Goal: Entertainment & Leisure: Browse casually

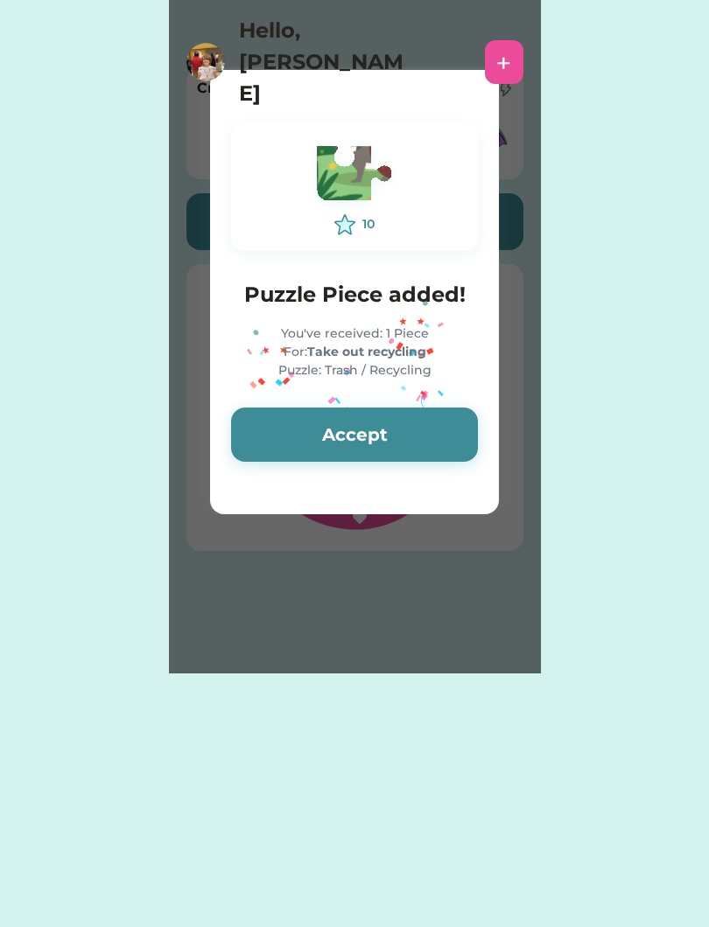
click at [442, 432] on button "Accept" at bounding box center [354, 435] width 247 height 54
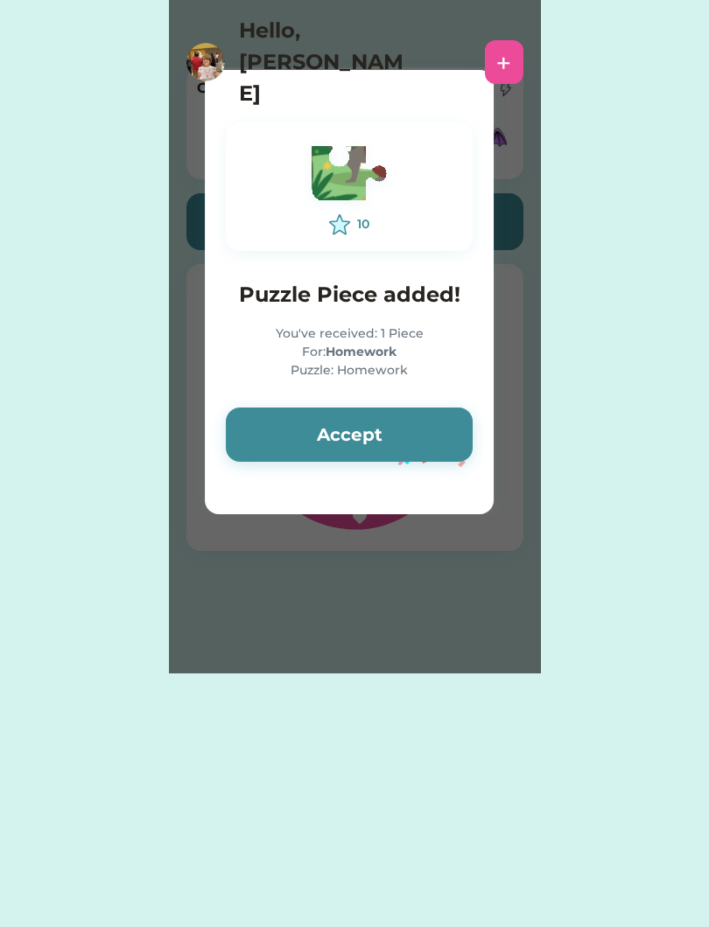
click at [429, 432] on button "Accept" at bounding box center [349, 435] width 247 height 54
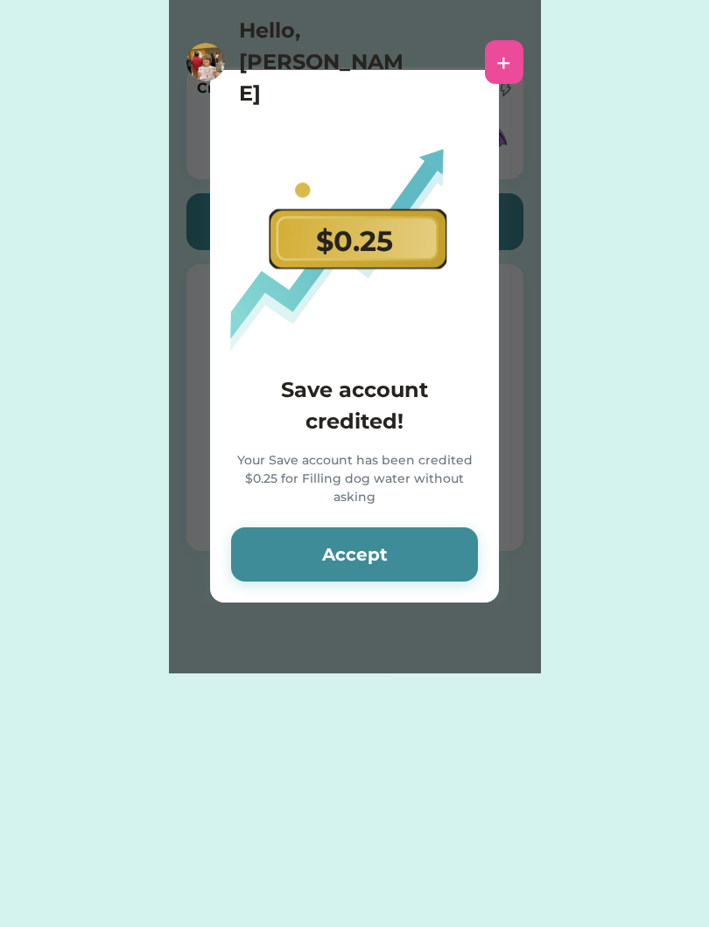
click at [444, 564] on button "Accept" at bounding box center [354, 555] width 247 height 54
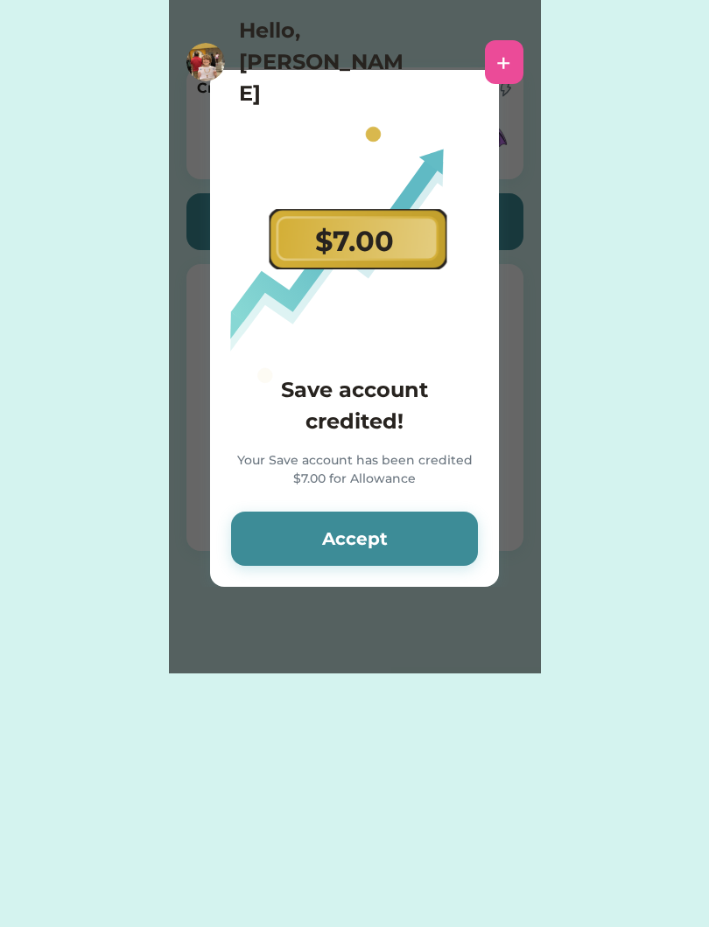
click at [453, 551] on button "Accept" at bounding box center [354, 539] width 247 height 54
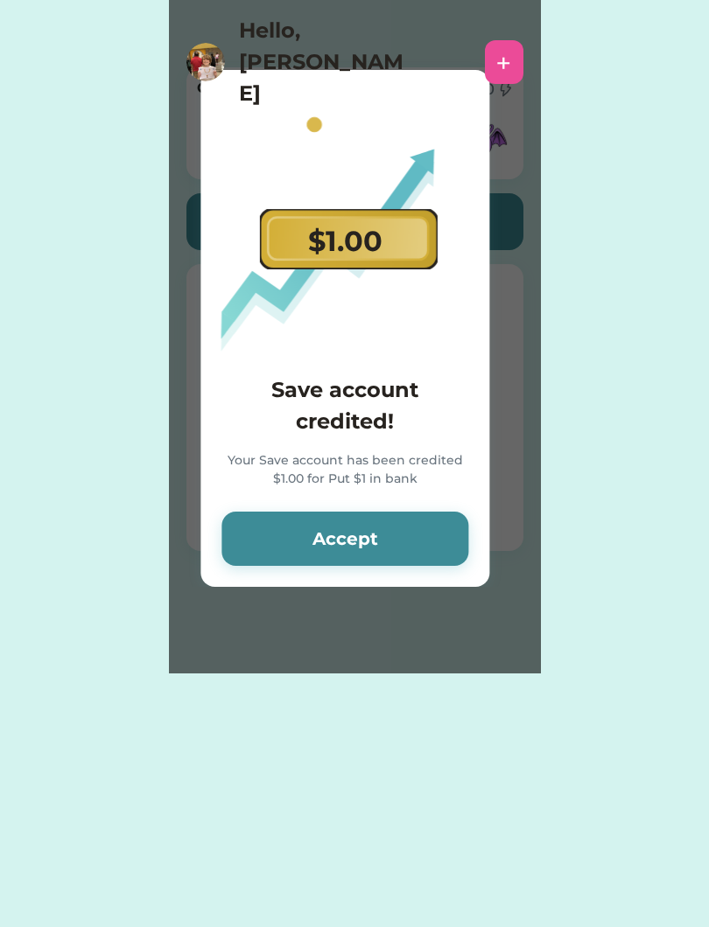
click at [454, 532] on button "Accept" at bounding box center [344, 539] width 247 height 54
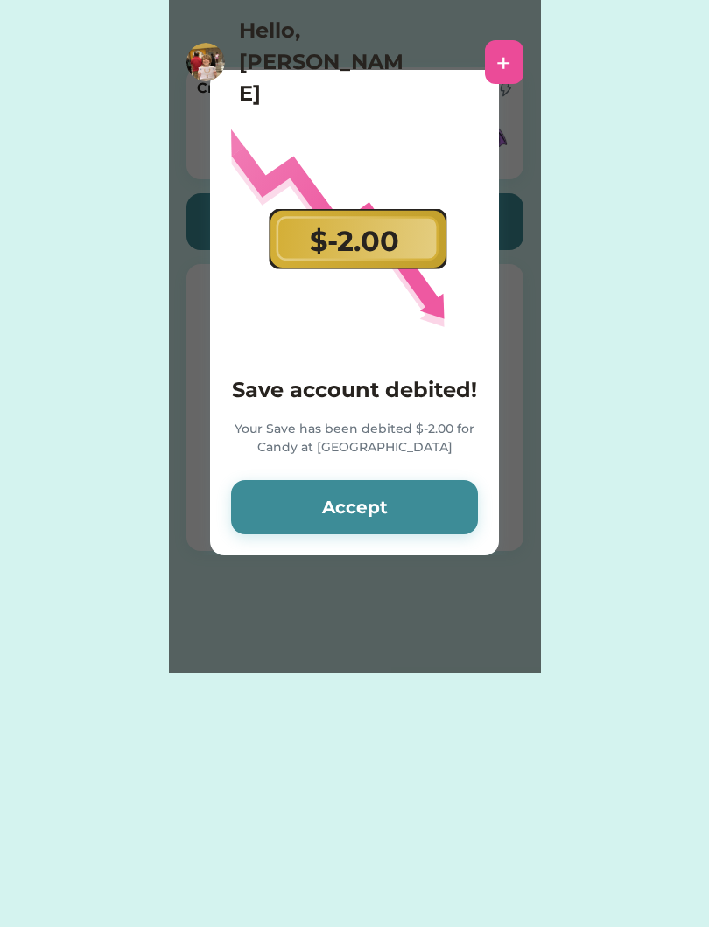
click at [446, 520] on button "Accept" at bounding box center [354, 507] width 247 height 54
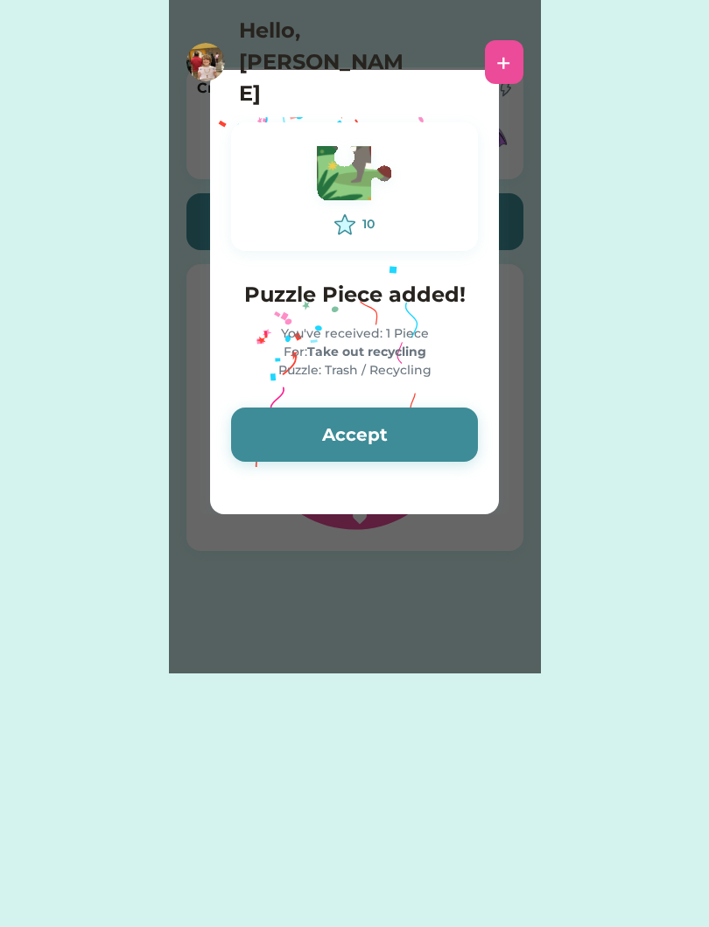
click at [431, 428] on button "Accept" at bounding box center [354, 435] width 247 height 54
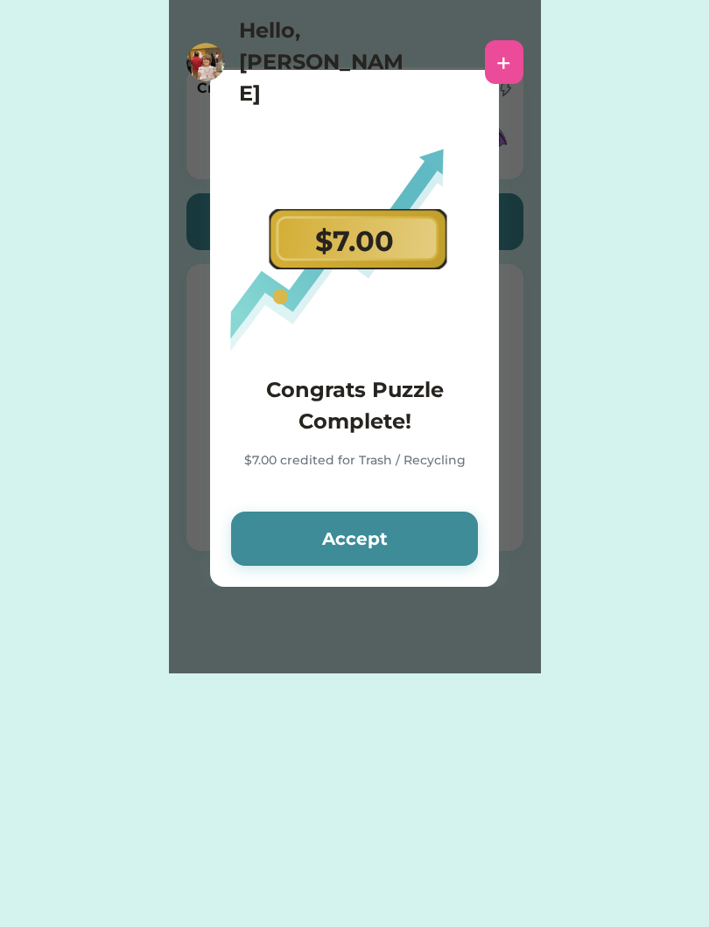
click at [431, 532] on button "Accept" at bounding box center [354, 539] width 247 height 54
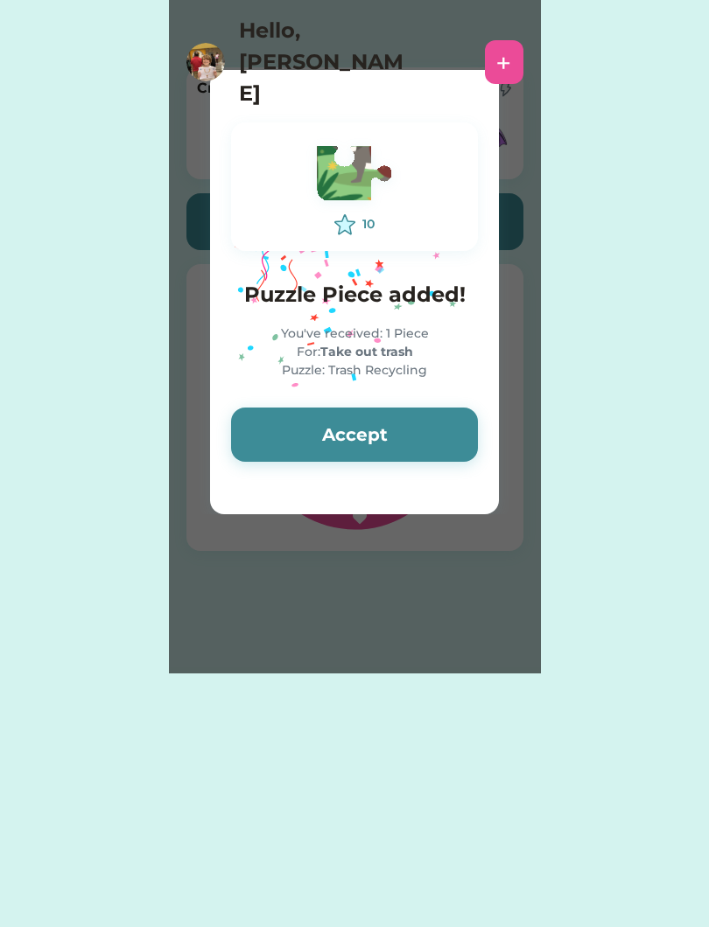
click at [446, 437] on button "Accept" at bounding box center [354, 435] width 247 height 54
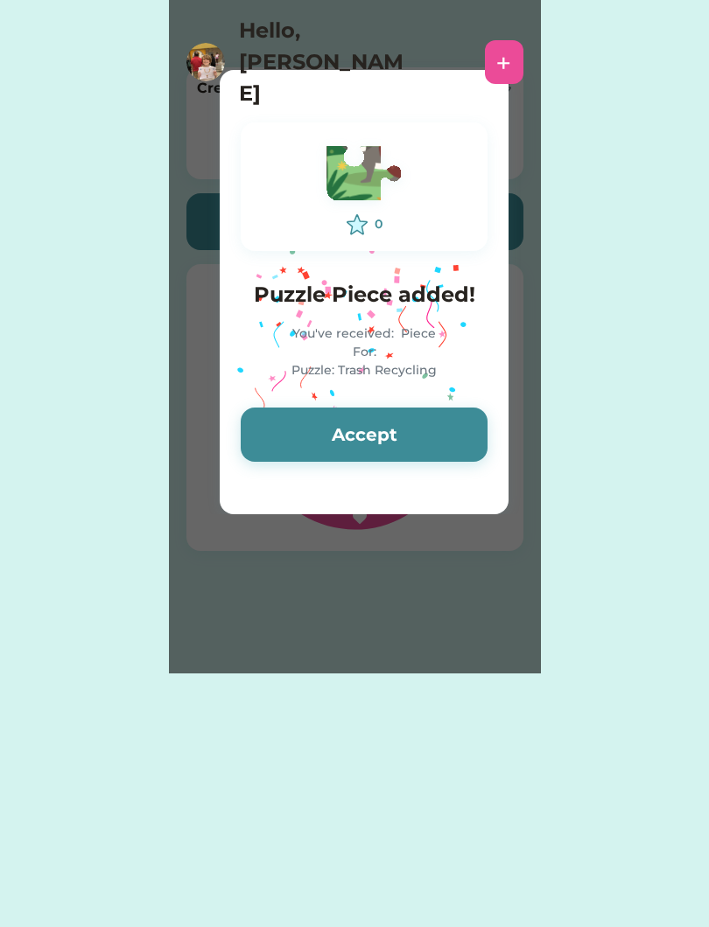
click at [438, 437] on button "Accept" at bounding box center [364, 435] width 247 height 54
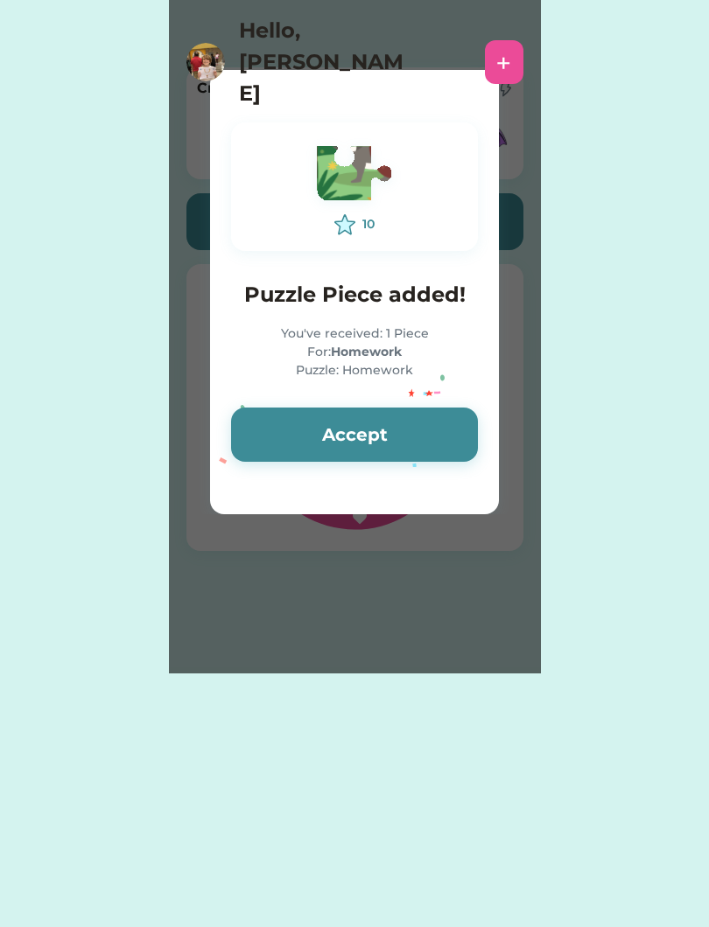
click at [449, 451] on button "Accept" at bounding box center [354, 435] width 247 height 54
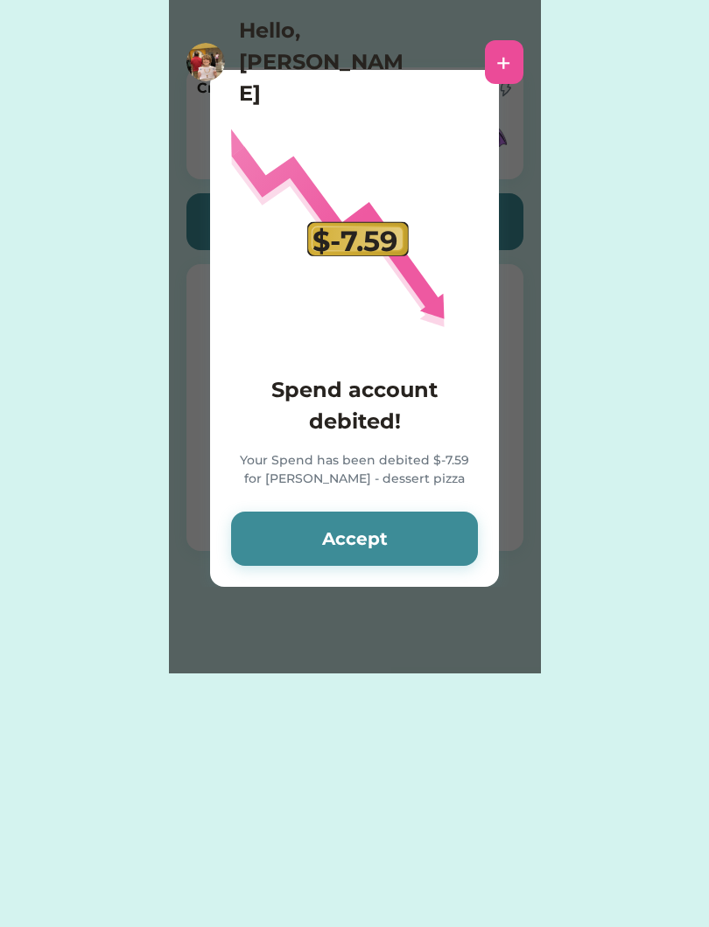
click at [437, 528] on button "Accept" at bounding box center [354, 539] width 247 height 54
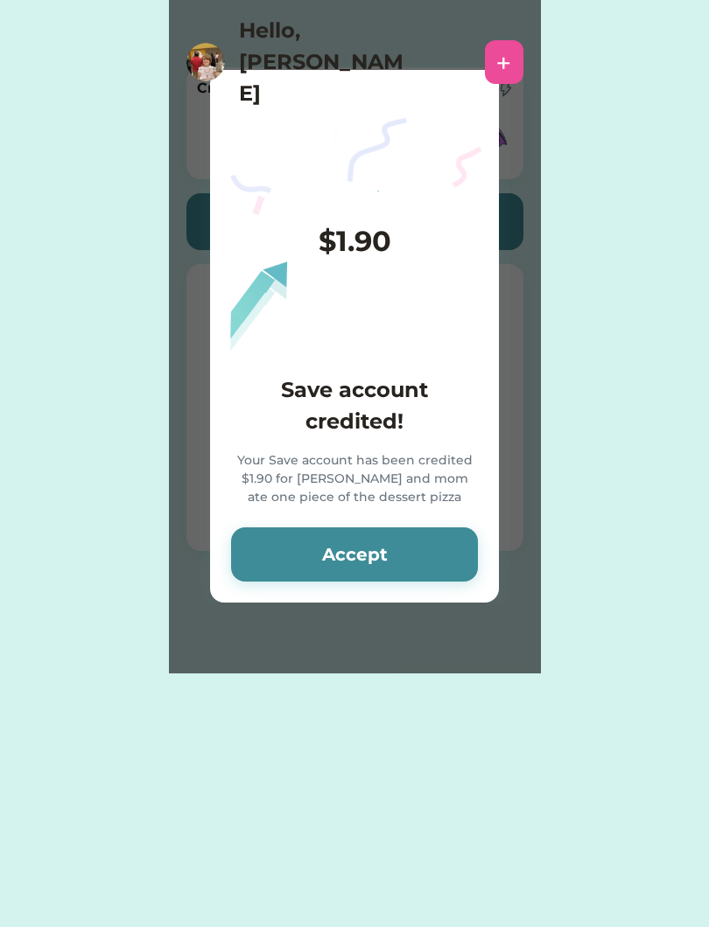
click at [437, 549] on button "Accept" at bounding box center [354, 555] width 247 height 54
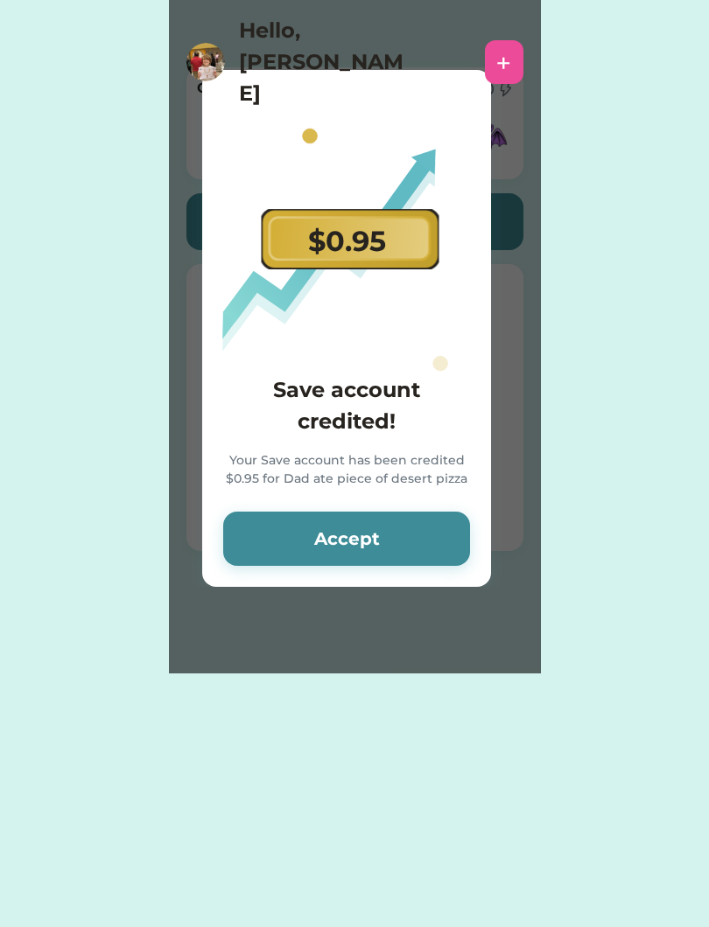
scroll to position [0, 6]
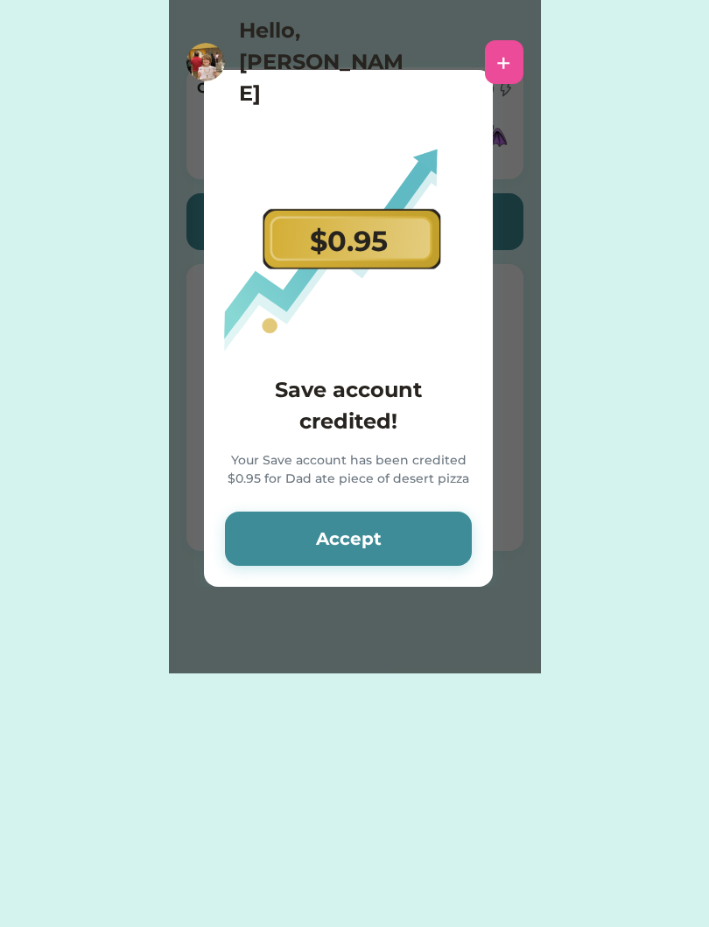
click at [430, 551] on button "Accept" at bounding box center [348, 539] width 247 height 54
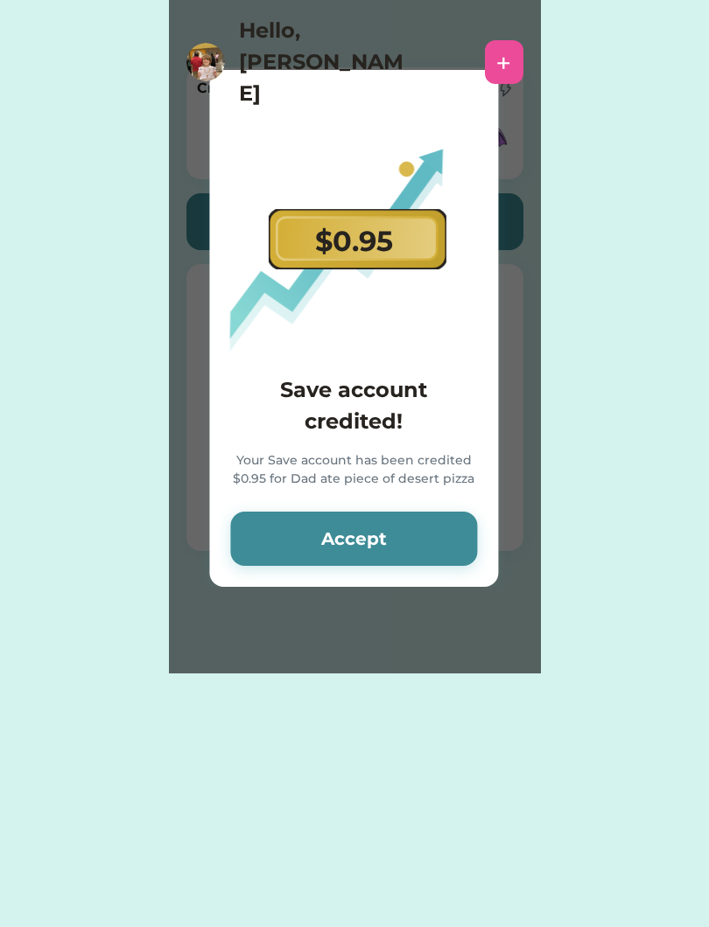
scroll to position [0, 0]
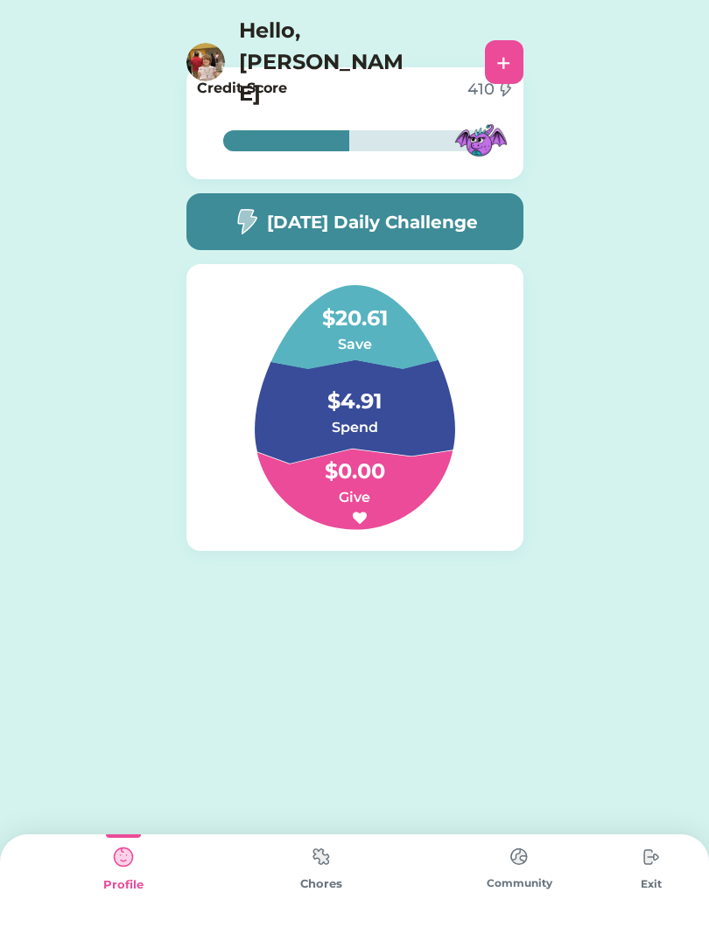
click at [478, 228] on h5 "[DATE] Daily Challenge" at bounding box center [372, 222] width 211 height 26
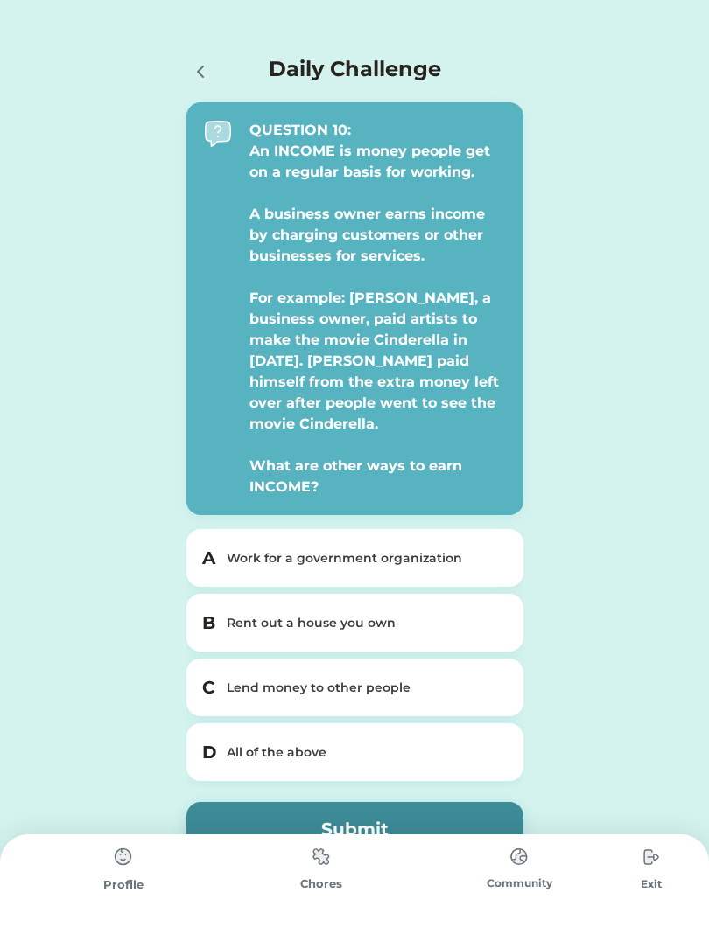
click at [350, 744] on div "All of the above" at bounding box center [365, 753] width 277 height 18
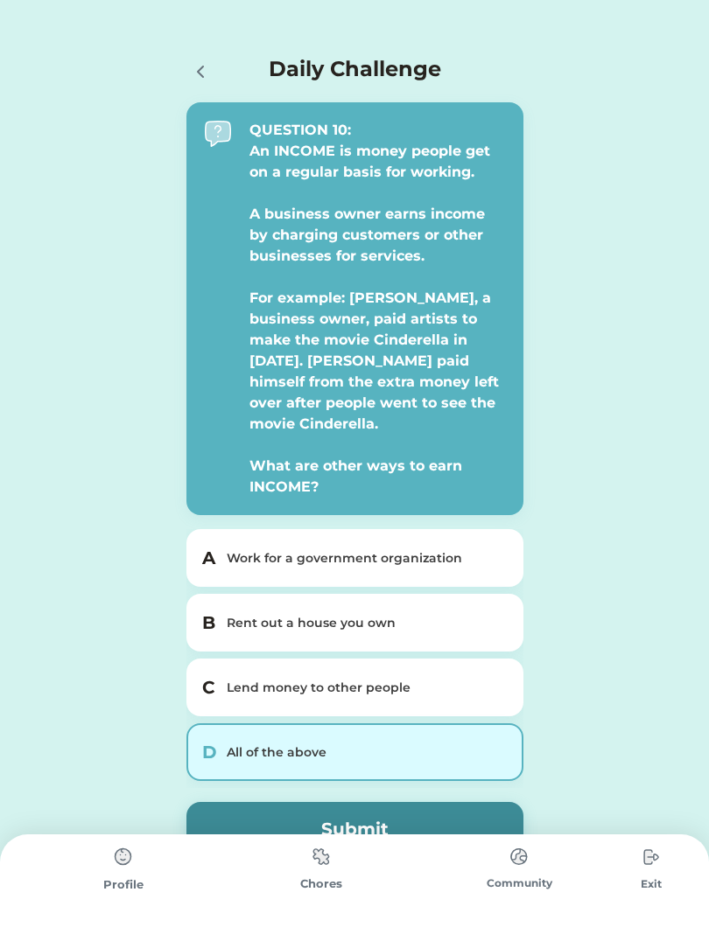
click at [427, 814] on button "Submit" at bounding box center [354, 829] width 337 height 54
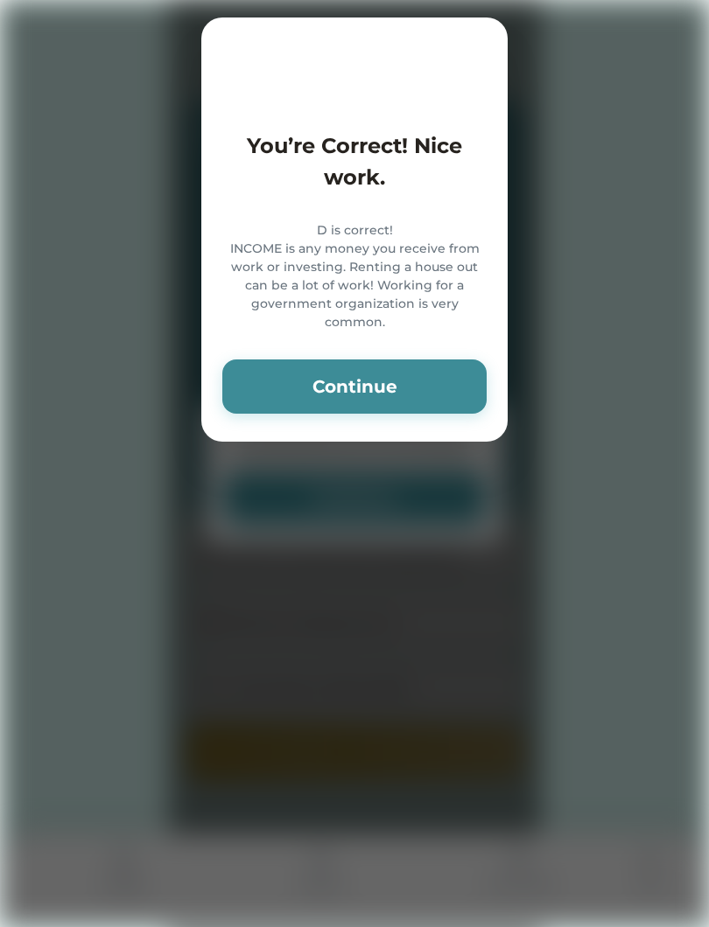
click at [436, 396] on button "Continue" at bounding box center [354, 387] width 264 height 54
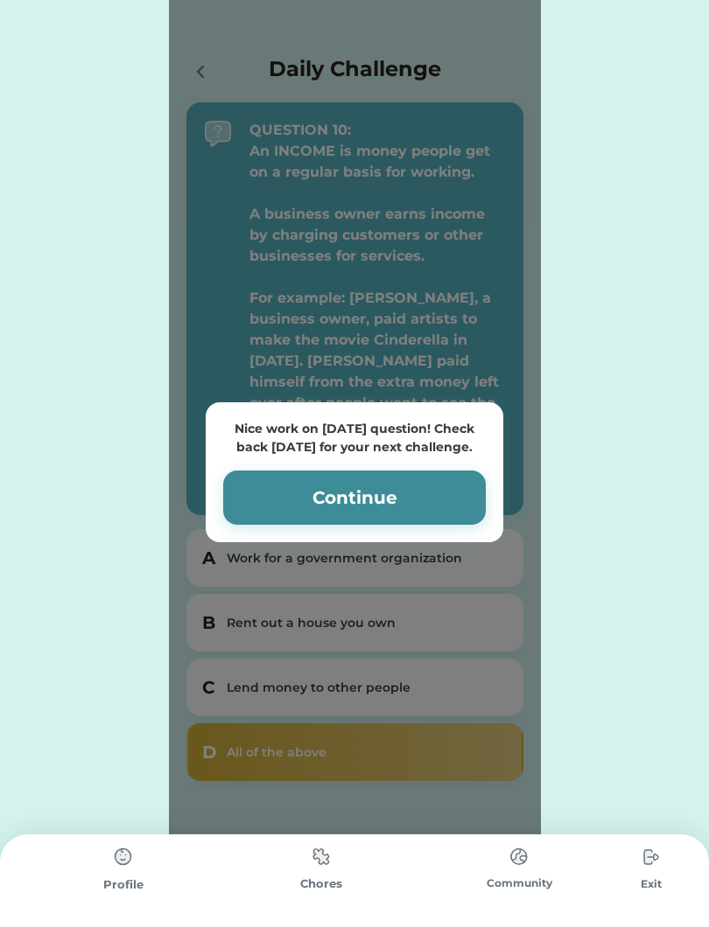
click at [461, 486] on button "Continue" at bounding box center [354, 498] width 262 height 54
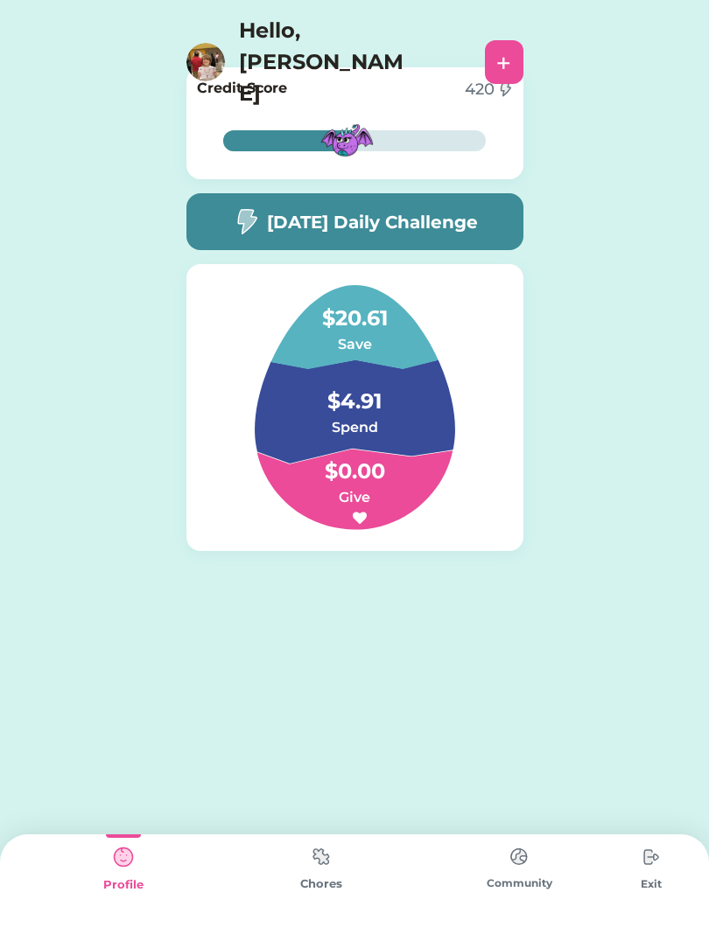
click at [306, 872] on img at bounding box center [321, 857] width 35 height 34
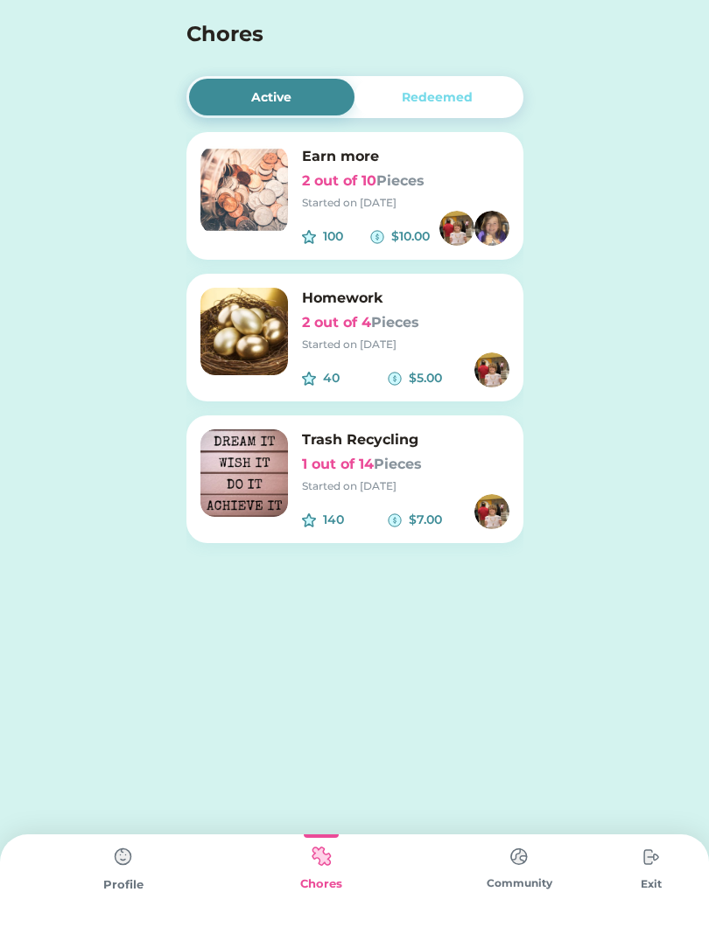
click at [264, 316] on img at bounding box center [243, 331] width 87 height 87
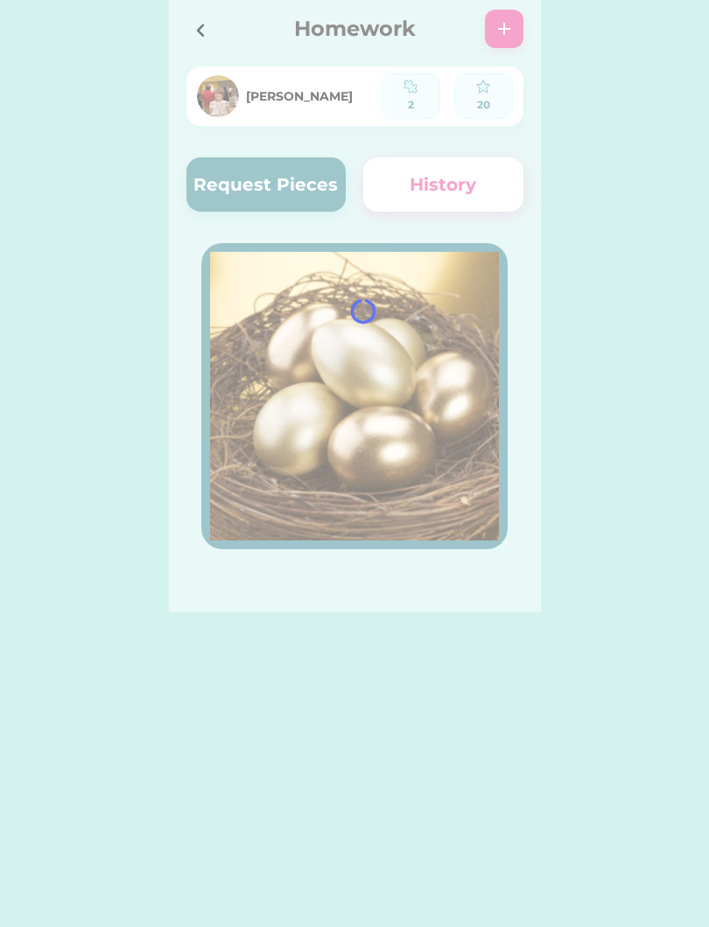
click at [223, 12] on div at bounding box center [205, 29] width 38 height 38
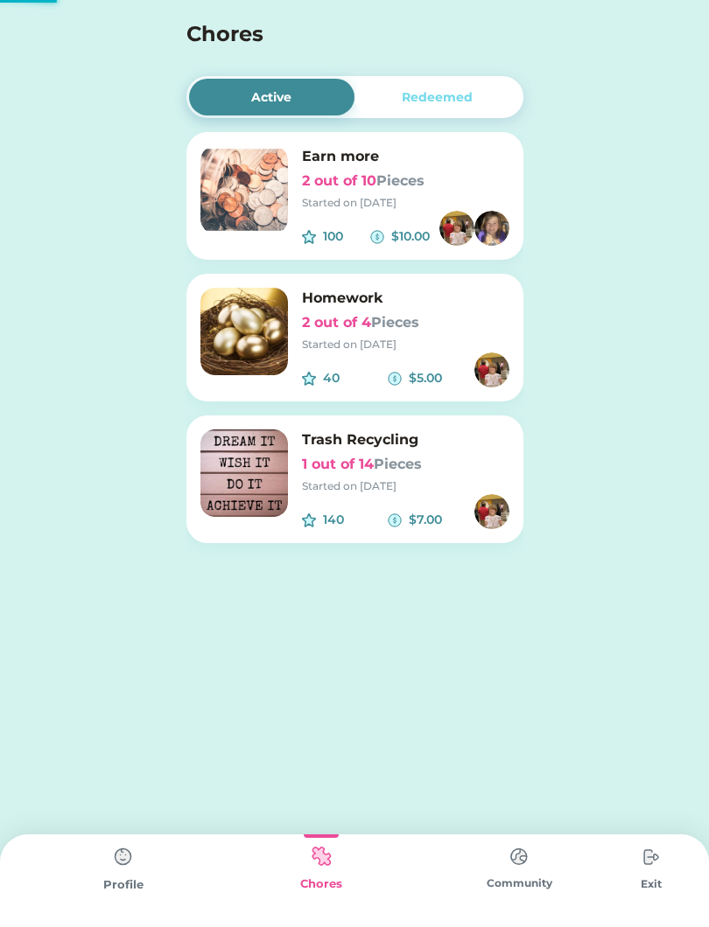
click at [199, 35] on h4 "Chores" at bounding box center [331, 33] width 290 height 31
click at [207, 38] on h4 "Chores" at bounding box center [331, 33] width 290 height 31
click at [253, 189] on img at bounding box center [243, 189] width 87 height 87
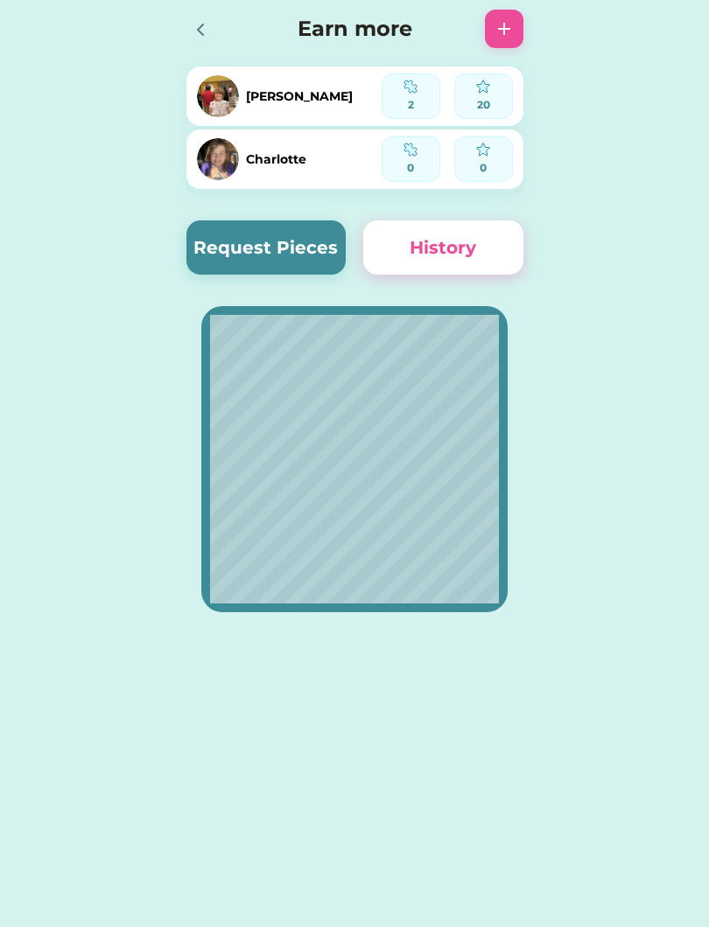
click at [199, 45] on div at bounding box center [205, 29] width 38 height 38
